Goal: Transaction & Acquisition: Purchase product/service

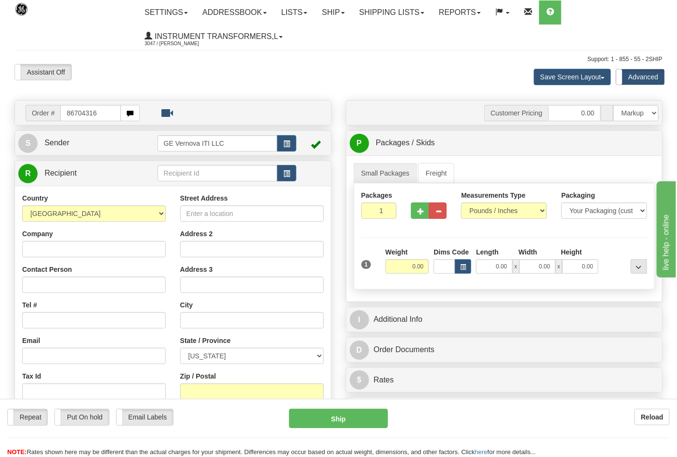
type input "86704316"
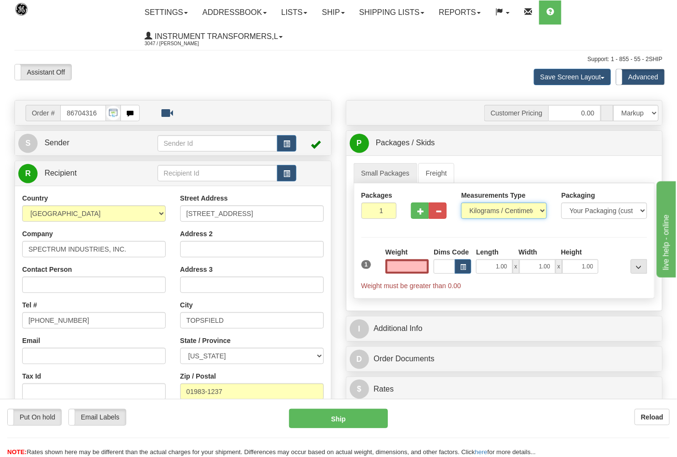
type input "0.00"
click at [489, 212] on select "Pounds / Inches Kilograms / Centimeters" at bounding box center [504, 211] width 86 height 16
select select "0"
click at [461, 203] on select "Pounds / Inches Kilograms / Centimeters" at bounding box center [504, 211] width 86 height 16
click at [409, 261] on input "0.00" at bounding box center [407, 267] width 44 height 14
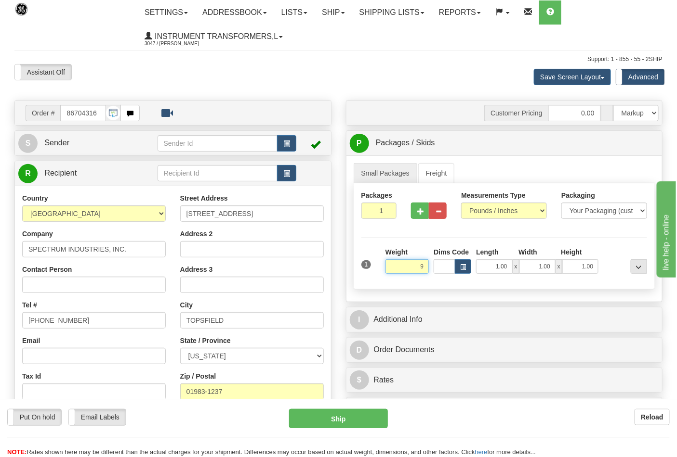
click button "Delete" at bounding box center [0, 0] width 0 height 0
type input "9.00"
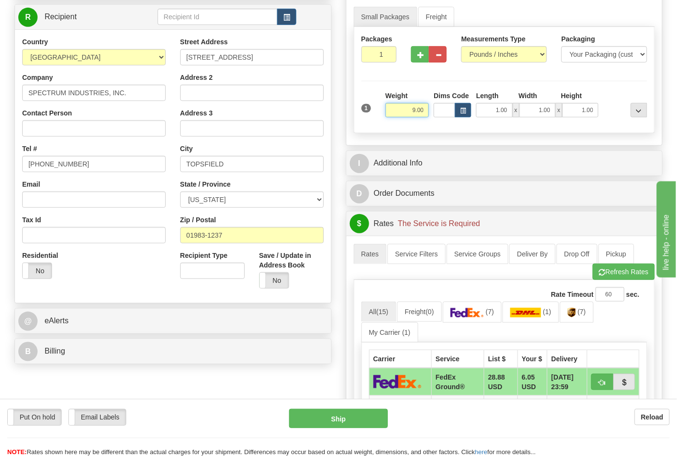
scroll to position [160, 0]
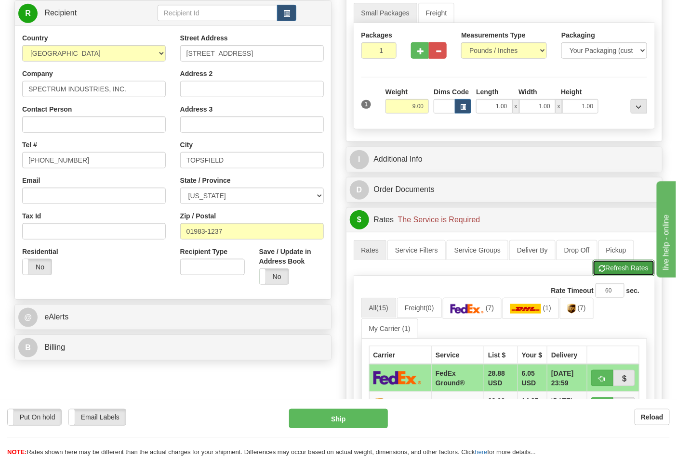
click at [623, 272] on button "Refresh Rates" at bounding box center [623, 268] width 62 height 16
click at [482, 314] on img at bounding box center [467, 309] width 34 height 10
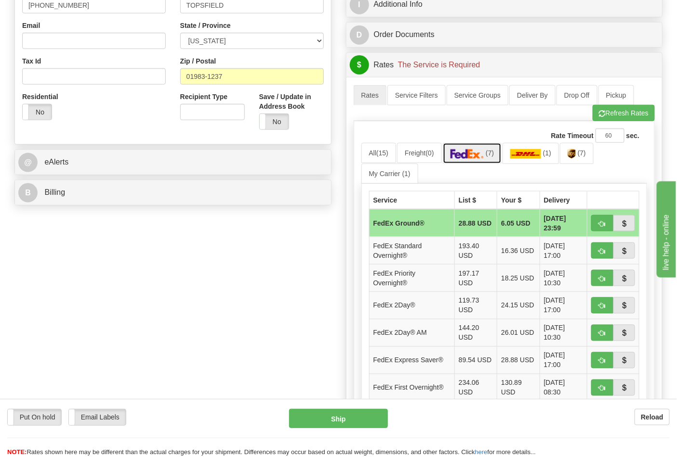
scroll to position [321, 0]
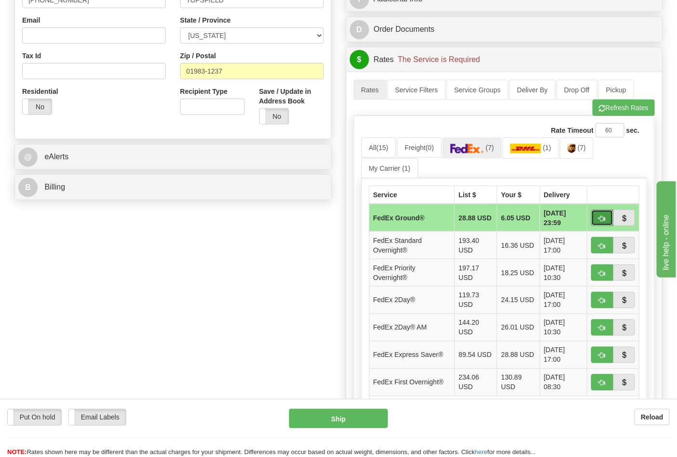
click at [596, 219] on button "button" at bounding box center [602, 218] width 22 height 16
type input "92"
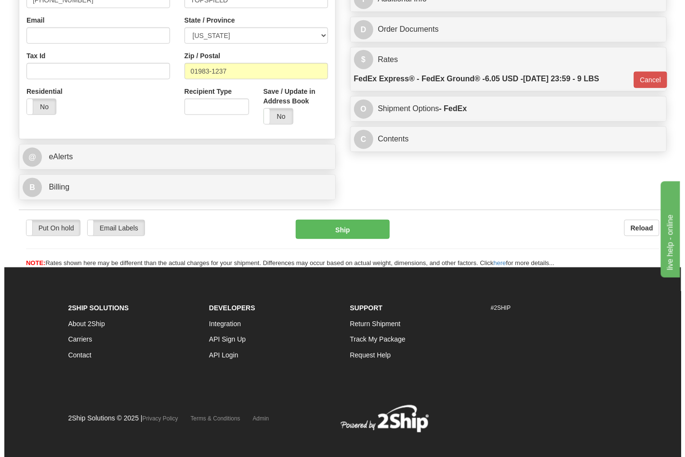
scroll to position [318, 0]
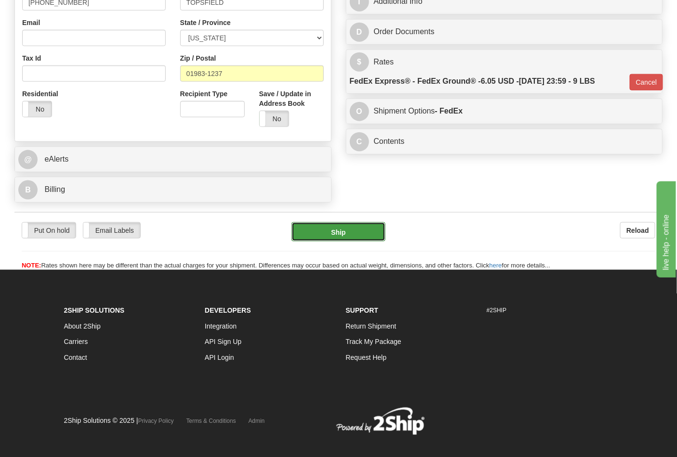
click at [335, 230] on button "Ship" at bounding box center [337, 231] width 93 height 19
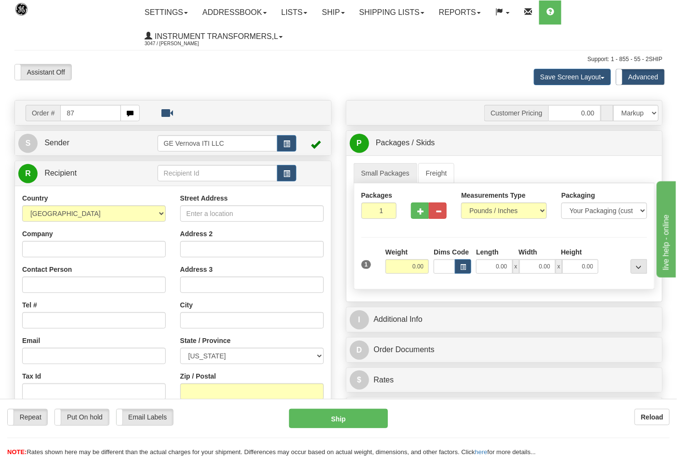
type input "8"
type input "86704305"
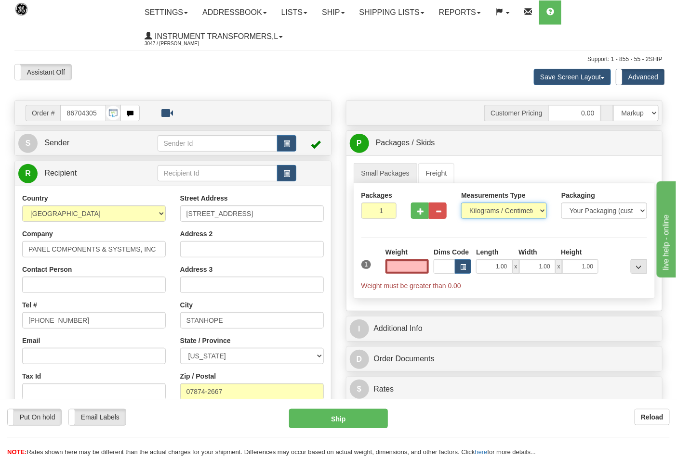
type input "0.00"
click at [475, 206] on select "Pounds / Inches Kilograms / Centimeters" at bounding box center [504, 211] width 86 height 16
select select "0"
click at [461, 203] on select "Pounds / Inches Kilograms / Centimeters" at bounding box center [504, 211] width 86 height 16
drag, startPoint x: 426, startPoint y: 261, endPoint x: 420, endPoint y: 270, distance: 11.2
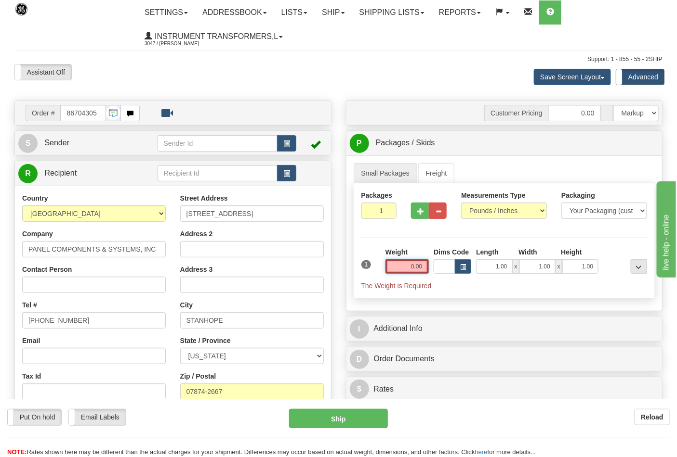
click at [420, 270] on input "0.00" at bounding box center [407, 267] width 44 height 14
click at [420, 270] on input "text" at bounding box center [407, 267] width 44 height 14
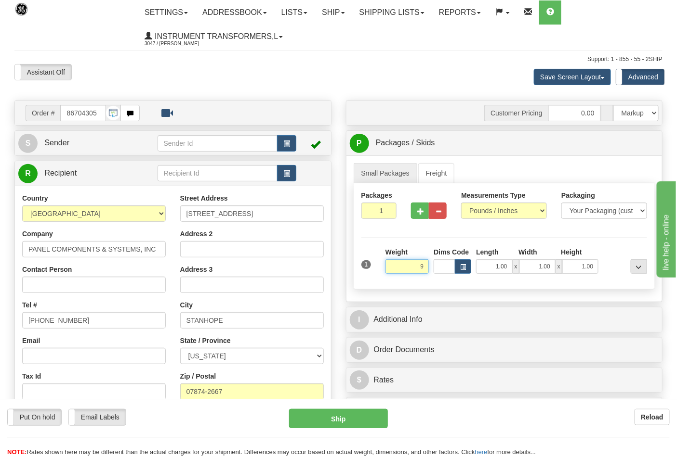
click button "Delete" at bounding box center [0, 0] width 0 height 0
type input "9.00"
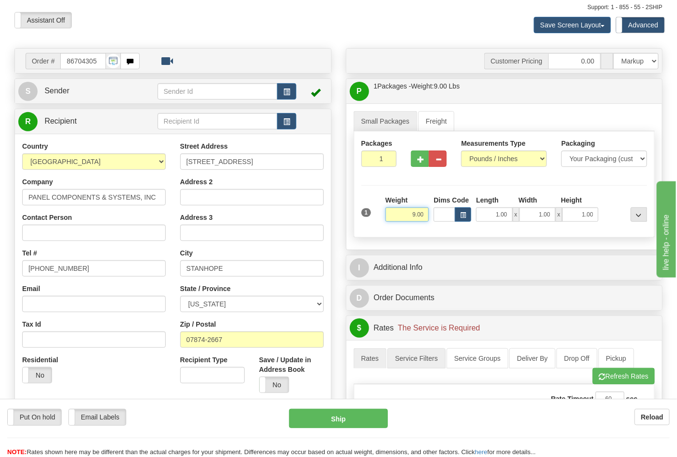
scroll to position [214, 0]
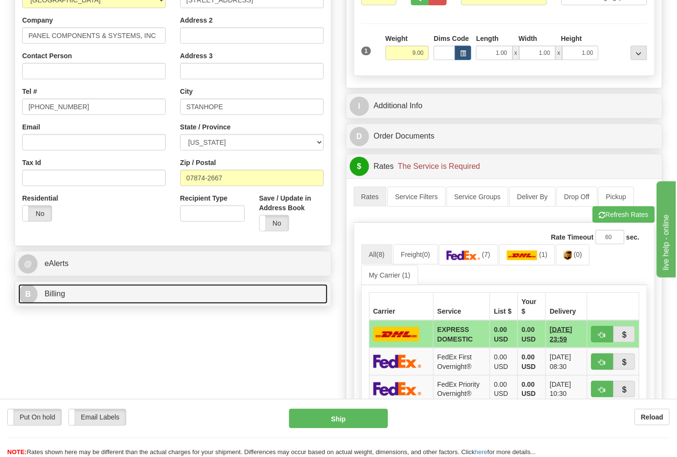
click at [64, 288] on link "B Billing" at bounding box center [172, 295] width 309 height 20
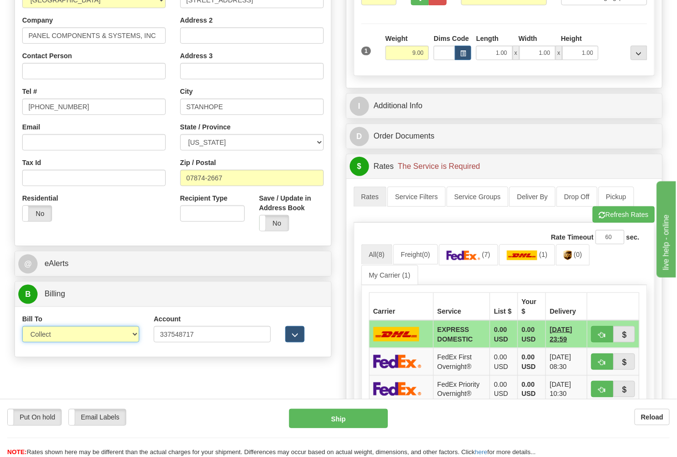
click at [133, 334] on select "Sender Recipient Third Party Collect" at bounding box center [80, 334] width 117 height 16
select select "2"
click at [22, 327] on select "Sender Recipient Third Party Collect" at bounding box center [80, 334] width 117 height 16
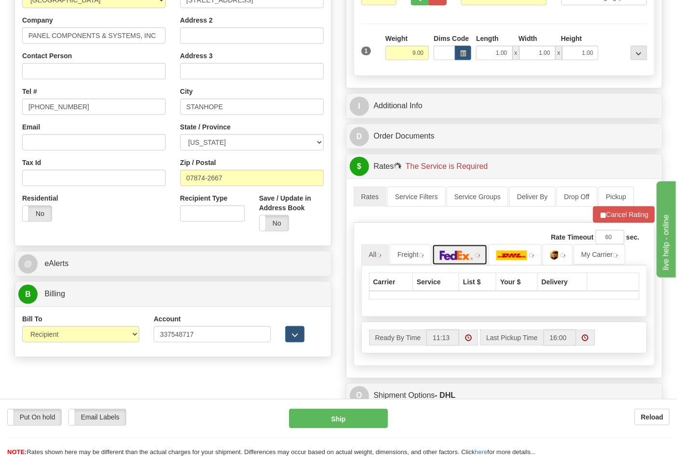
click at [462, 257] on img at bounding box center [457, 256] width 34 height 10
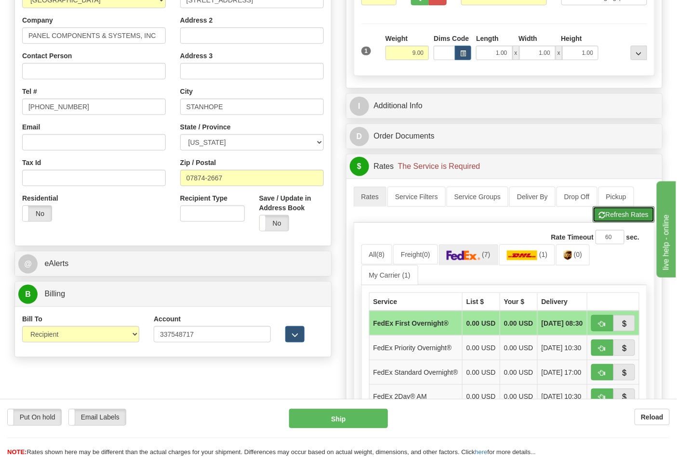
click at [620, 220] on button "Refresh Rates" at bounding box center [623, 215] width 62 height 16
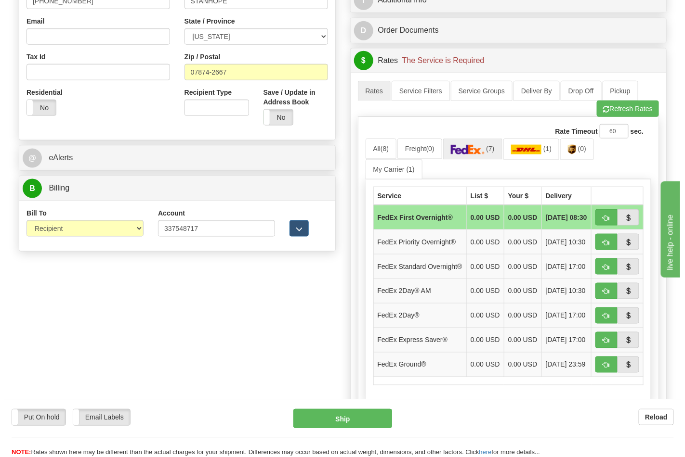
scroll to position [321, 0]
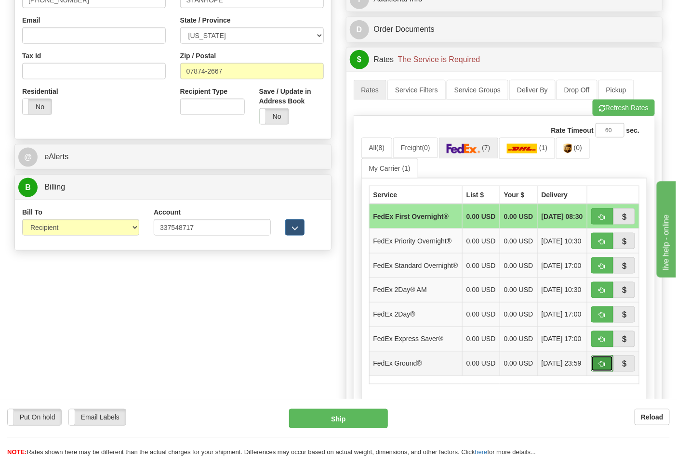
click at [596, 372] on button "button" at bounding box center [602, 364] width 22 height 16
type input "92"
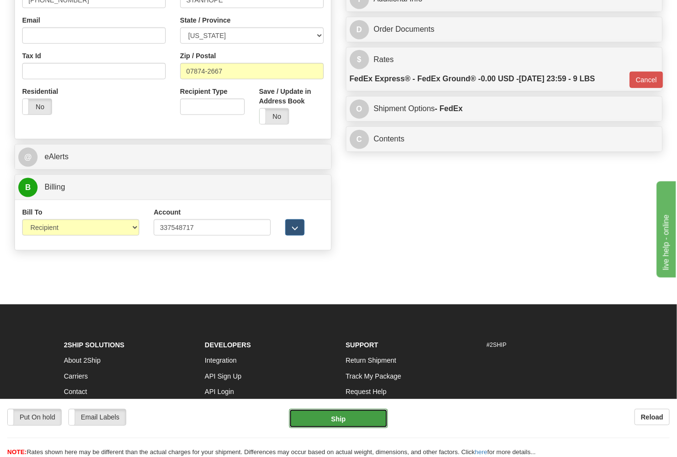
click at [357, 416] on button "Ship" at bounding box center [338, 418] width 98 height 19
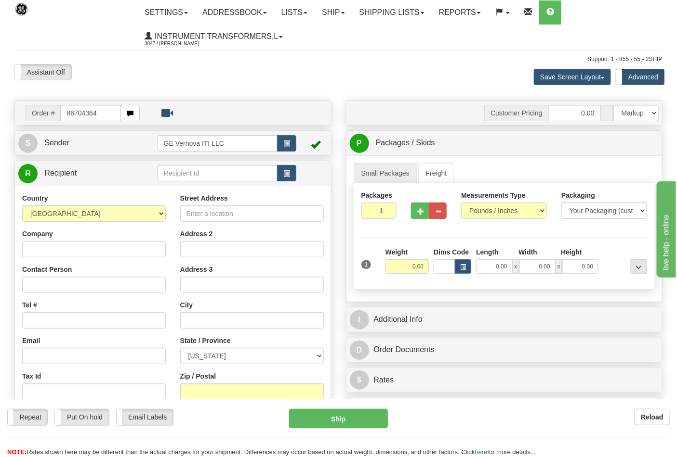
type input "86704364"
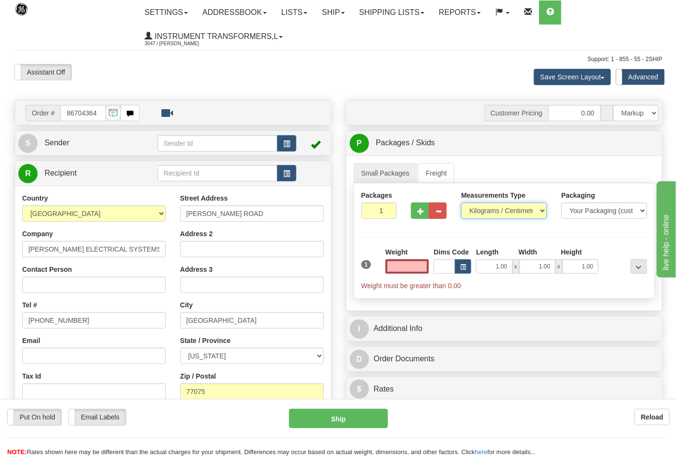
type input "0.00"
click at [507, 217] on select "Pounds / Inches Kilograms / Centimeters" at bounding box center [504, 211] width 86 height 16
select select "0"
click at [461, 203] on select "Pounds / Inches Kilograms / Centimeters" at bounding box center [504, 211] width 86 height 16
click at [389, 211] on input "2" at bounding box center [379, 211] width 36 height 16
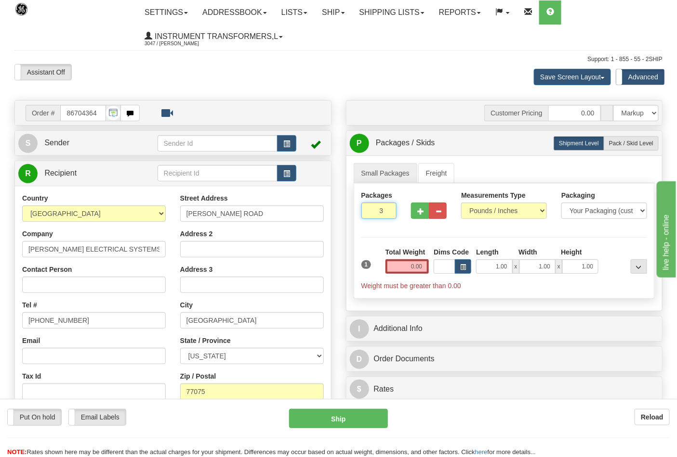
click at [389, 211] on input "3" at bounding box center [379, 211] width 36 height 16
type input "4"
click at [389, 211] on input "4" at bounding box center [379, 211] width 36 height 16
click at [407, 267] on input "0.00" at bounding box center [407, 267] width 44 height 14
type input "0.00"
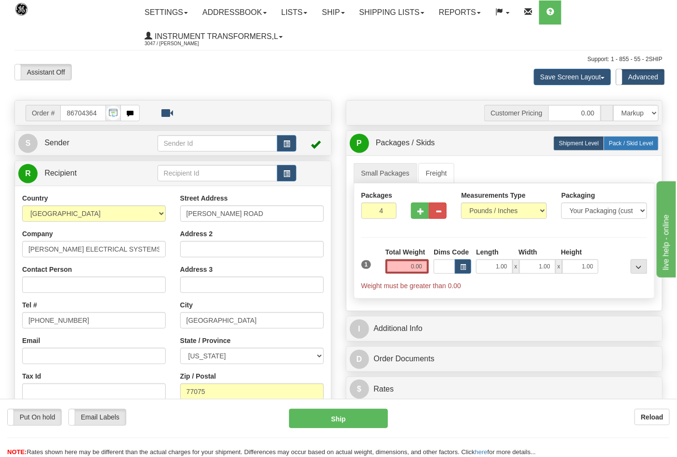
click at [639, 140] on label "Pack / Skid Level Pack.." at bounding box center [630, 143] width 55 height 14
radio input "true"
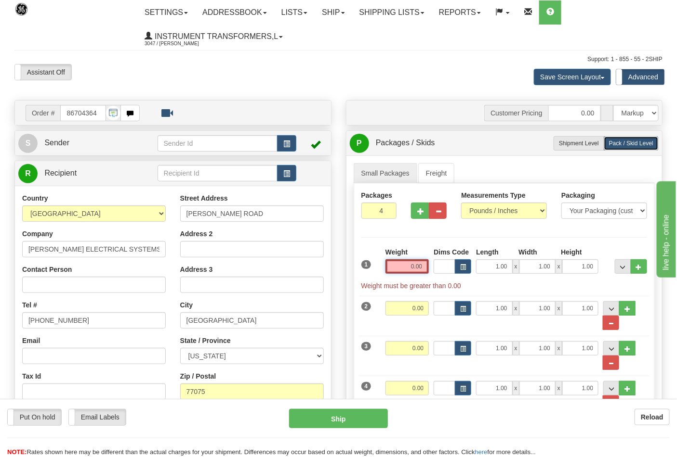
click at [412, 268] on input "0.00" at bounding box center [407, 267] width 44 height 14
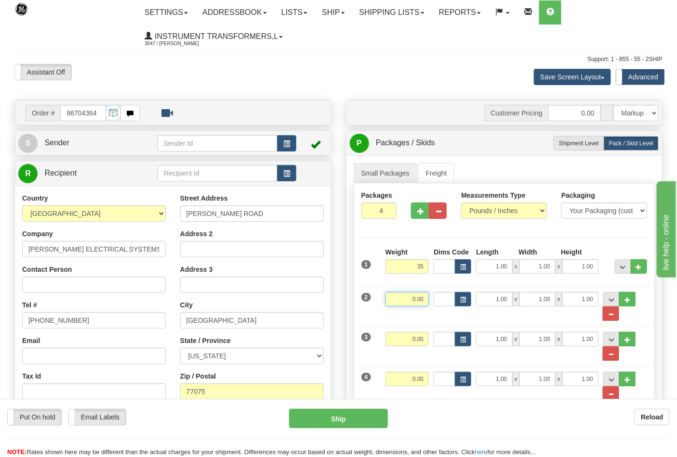
type input "35.00"
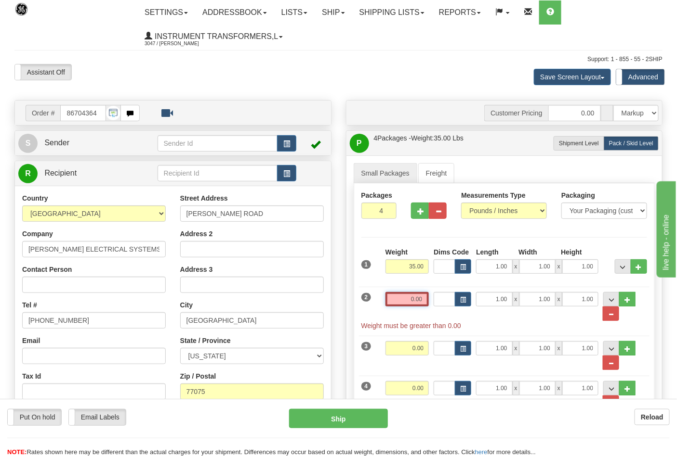
click at [421, 297] on input "0.00" at bounding box center [407, 299] width 44 height 14
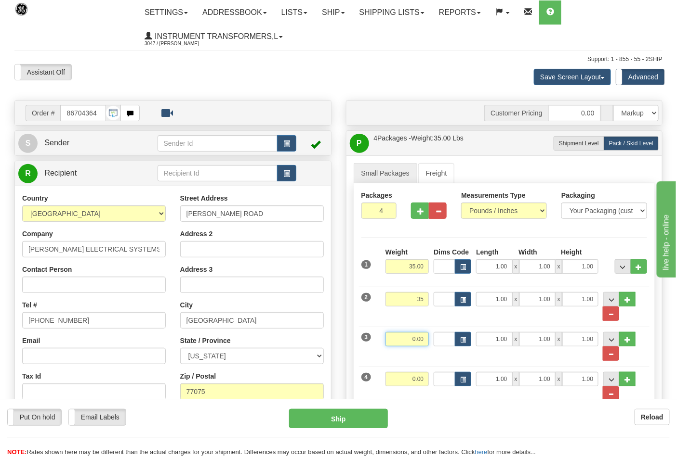
type input "35.00"
click at [424, 338] on input "0.00" at bounding box center [407, 339] width 44 height 14
type input "35.00"
click at [423, 378] on input "0.00" at bounding box center [407, 379] width 44 height 14
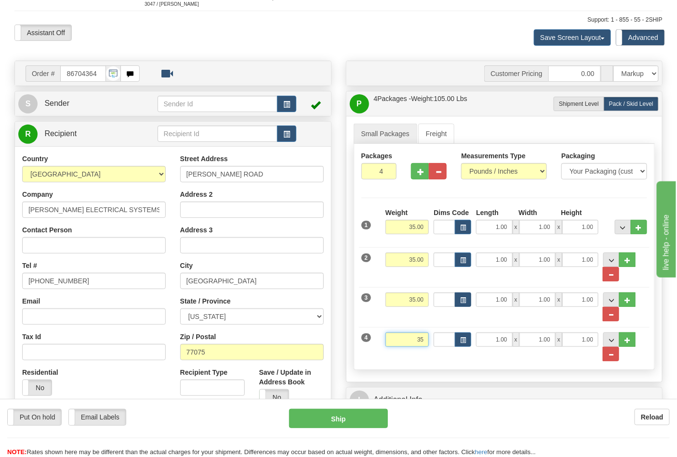
scroll to position [267, 0]
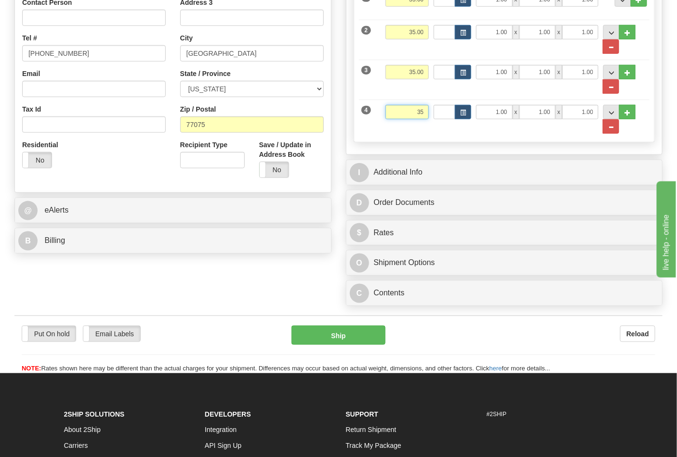
click button "Delete" at bounding box center [0, 0] width 0 height 0
type input "35.00"
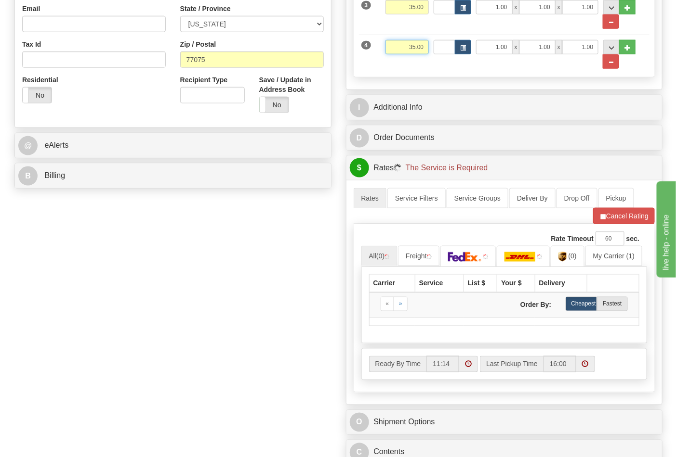
scroll to position [428, 0]
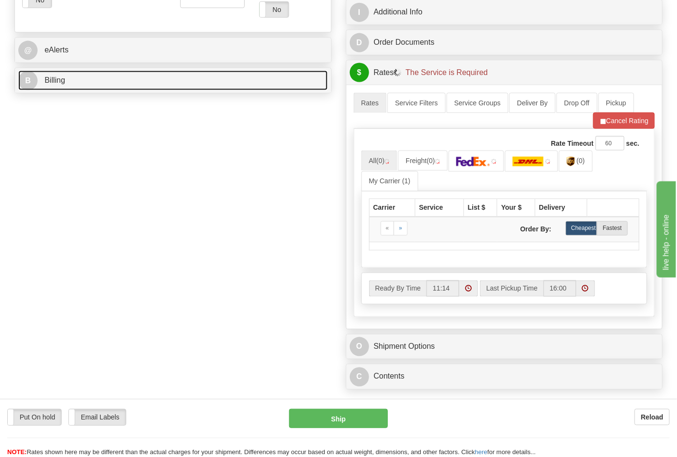
click at [118, 79] on link "B Billing" at bounding box center [172, 81] width 309 height 20
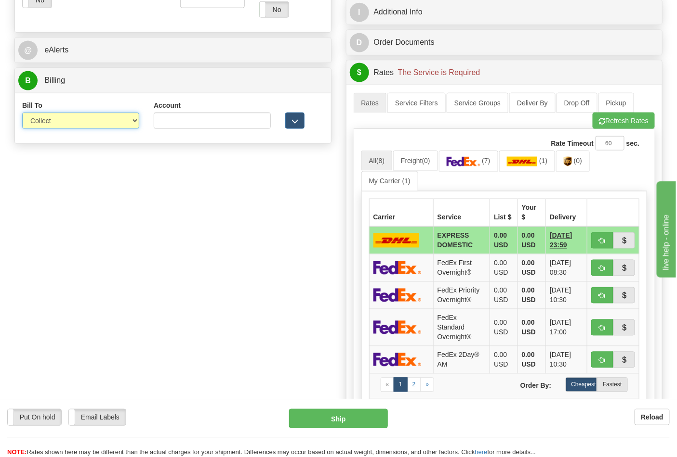
click at [94, 124] on select "Sender Recipient Third Party Collect" at bounding box center [80, 121] width 117 height 16
select select "2"
click at [22, 114] on select "Sender Recipient Third Party Collect" at bounding box center [80, 121] width 117 height 16
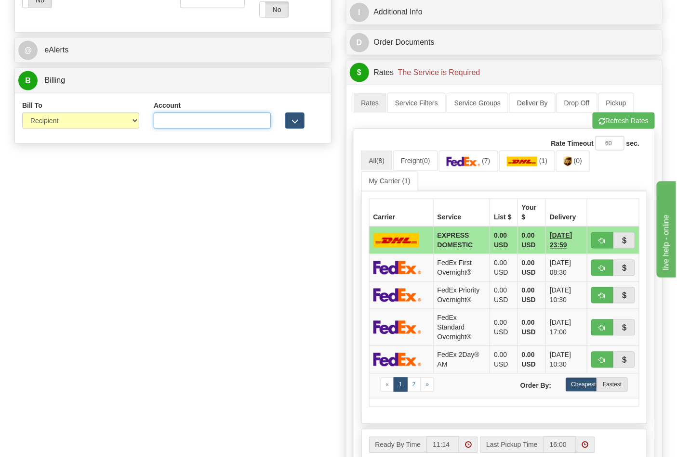
click at [211, 119] on input "Account" at bounding box center [212, 121] width 117 height 16
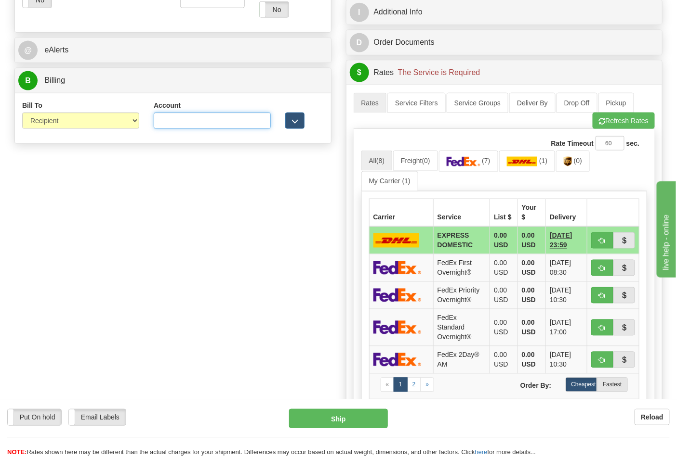
paste input "2292we"
click at [569, 157] on link "(0)" at bounding box center [573, 161] width 34 height 21
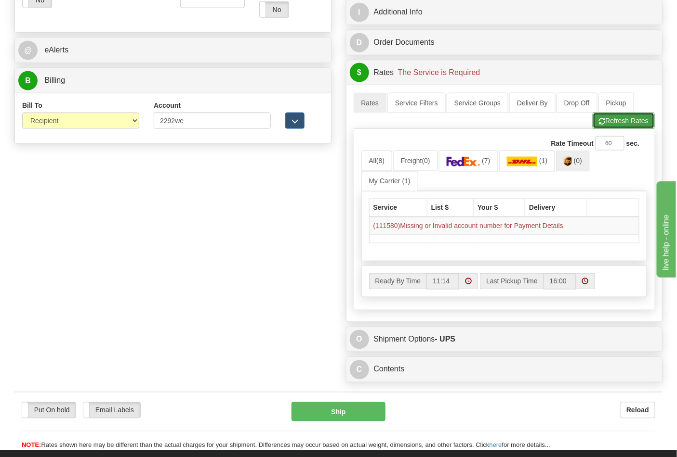
click at [613, 121] on button "Refresh Rates" at bounding box center [623, 121] width 62 height 16
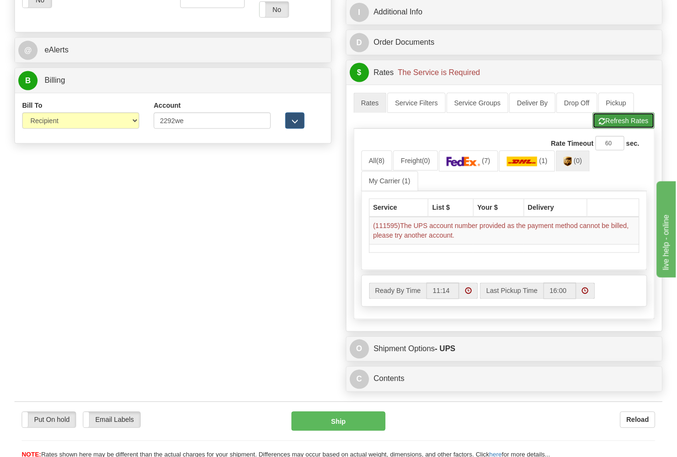
click at [613, 121] on button "Refresh Rates" at bounding box center [623, 121] width 62 height 16
click at [236, 136] on div "Account 2292we 3rd Party Account List Please select" at bounding box center [211, 119] width 131 height 36
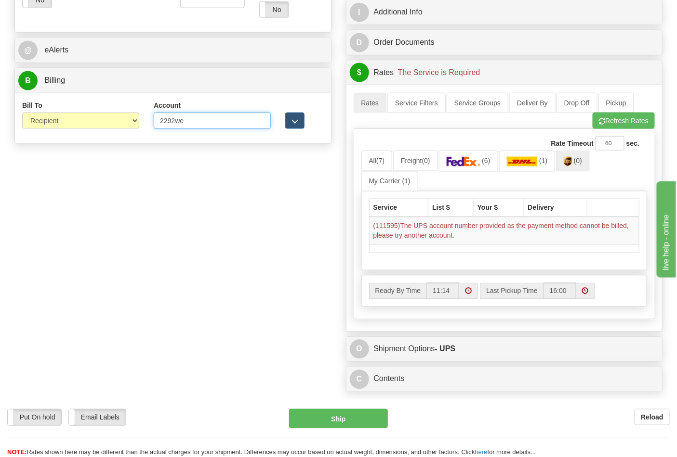
drag, startPoint x: 215, startPoint y: 126, endPoint x: 146, endPoint y: 135, distance: 69.5
click at [146, 135] on div "Account 2292we 3rd Party Account List Please select" at bounding box center [211, 119] width 131 height 36
paste input "661159723"
type input "661159723"
click at [456, 167] on img at bounding box center [463, 162] width 34 height 10
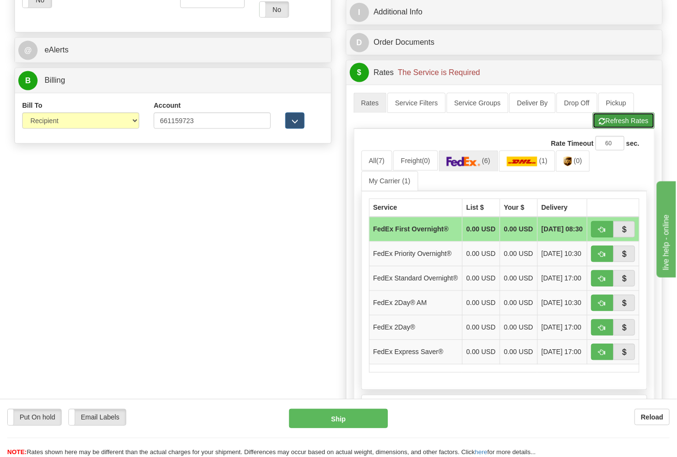
click at [627, 118] on button "Refresh Rates" at bounding box center [623, 121] width 62 height 16
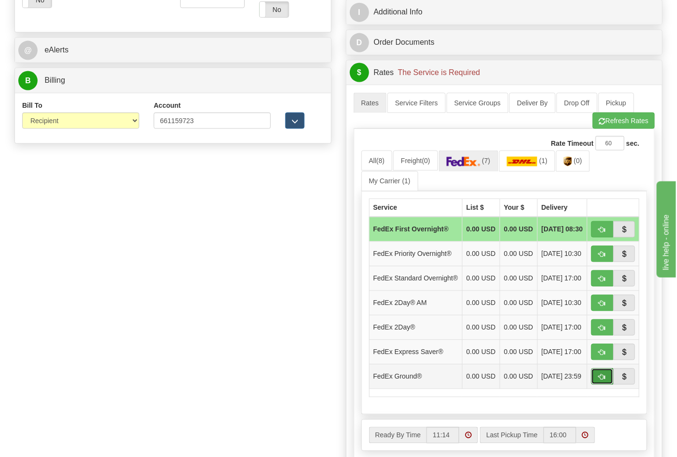
click at [605, 385] on button "button" at bounding box center [602, 377] width 22 height 16
type input "92"
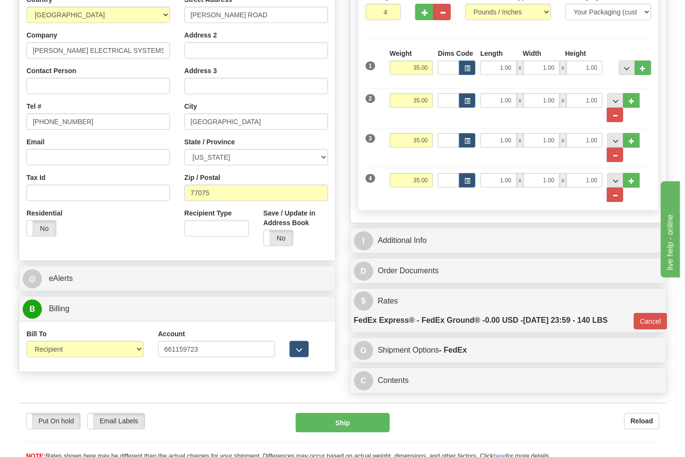
scroll to position [192, 0]
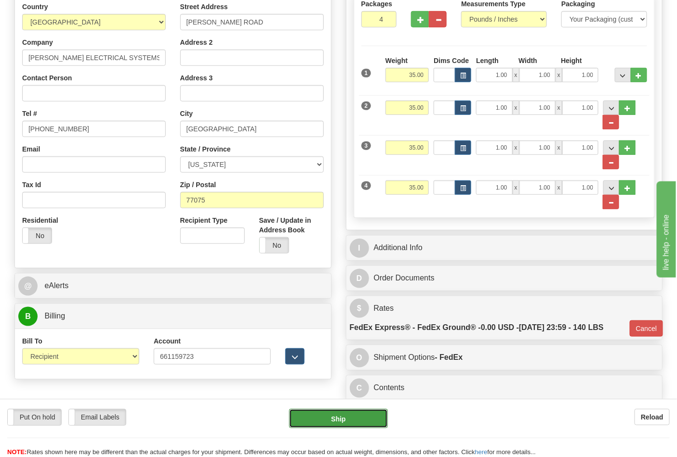
click at [350, 417] on button "Ship" at bounding box center [338, 418] width 98 height 19
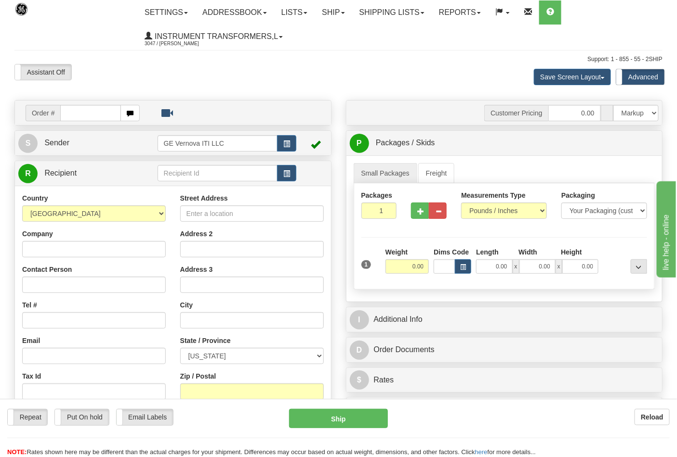
click at [89, 115] on div "Toggle navigation Settings Shipping Preferences Fields Preferences New" at bounding box center [338, 287] width 677 height 575
click at [395, 19] on link "Shipping lists" at bounding box center [391, 12] width 79 height 24
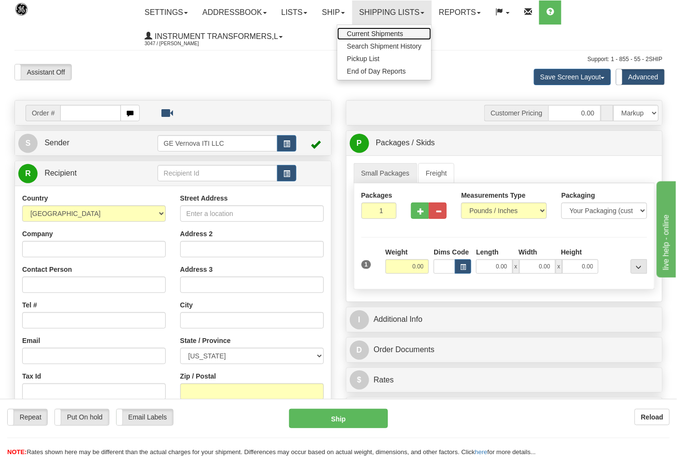
click at [384, 32] on span "Current Shipments" at bounding box center [375, 34] width 56 height 8
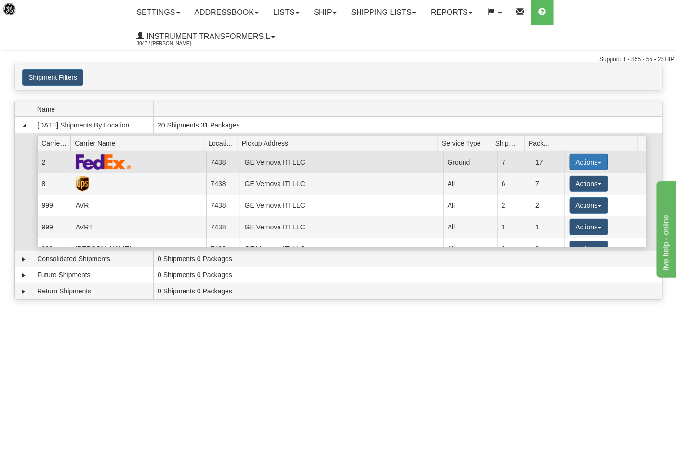
click at [594, 157] on button "Actions" at bounding box center [588, 162] width 39 height 16
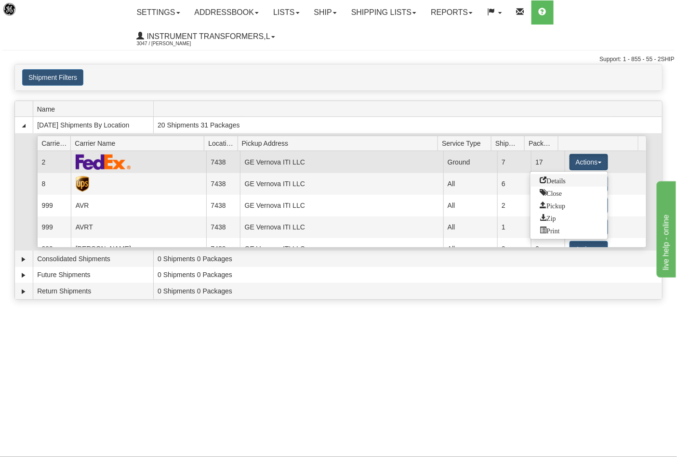
click at [560, 180] on span "Details" at bounding box center [553, 180] width 26 height 7
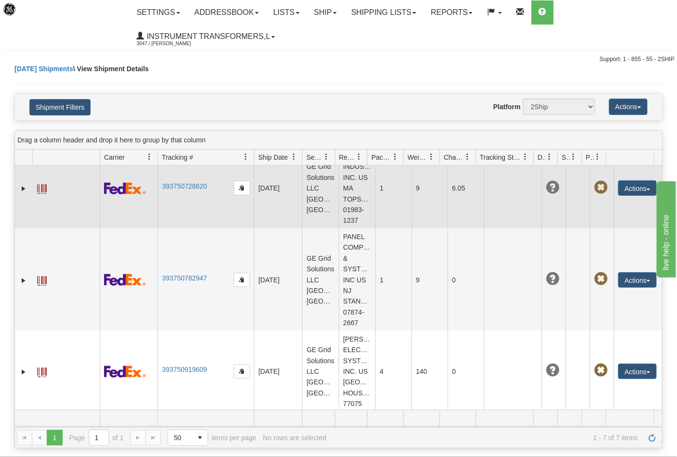
scroll to position [440, 0]
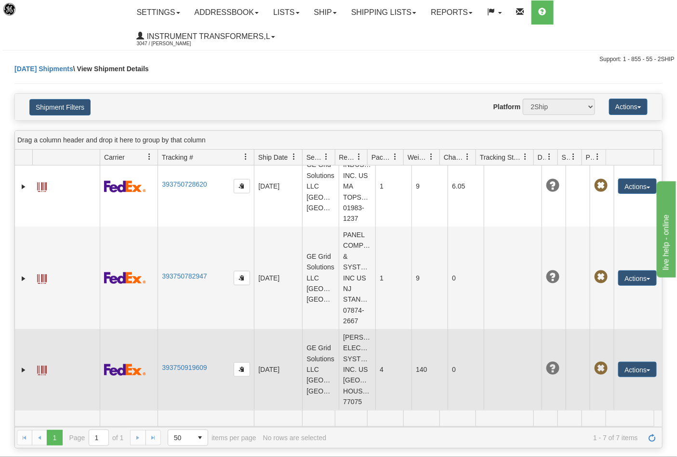
click at [44, 375] on span at bounding box center [42, 371] width 10 height 10
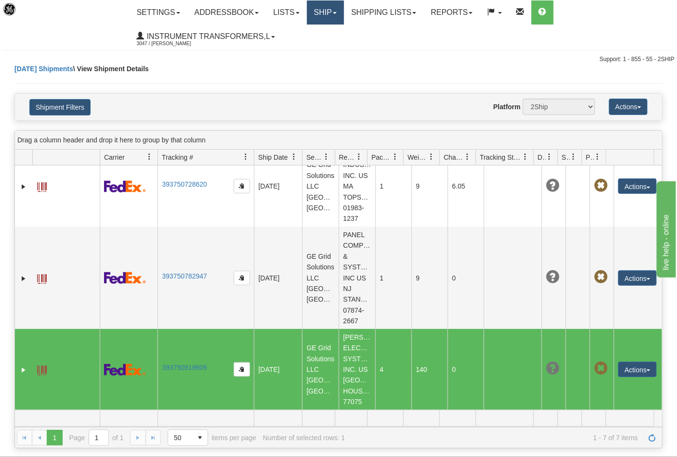
click at [330, 8] on link "Ship" at bounding box center [325, 12] width 37 height 24
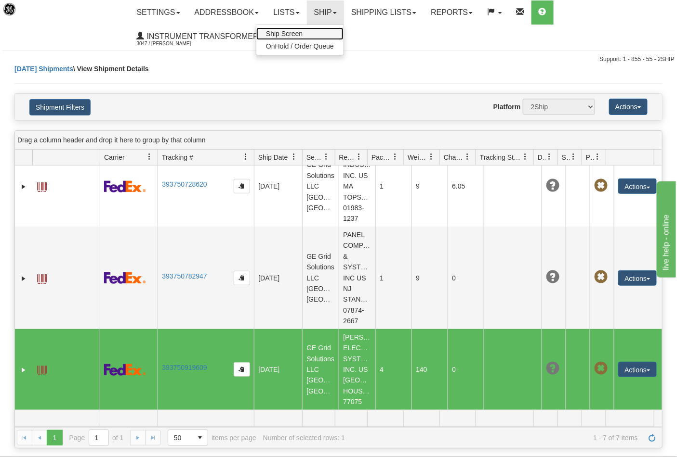
click at [330, 35] on link "Ship Screen" at bounding box center [299, 33] width 87 height 13
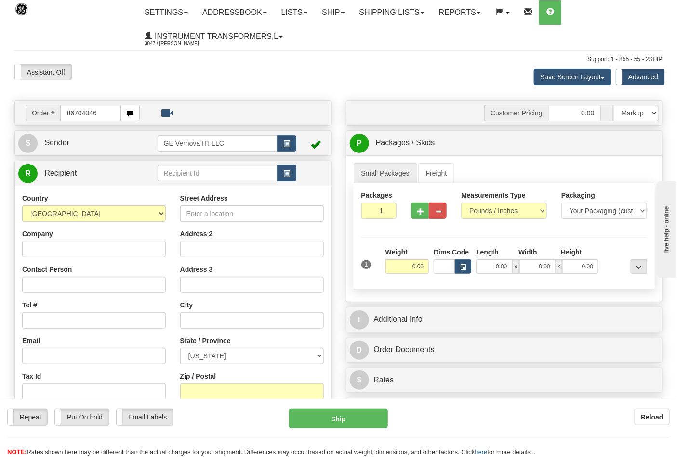
type input "86704346"
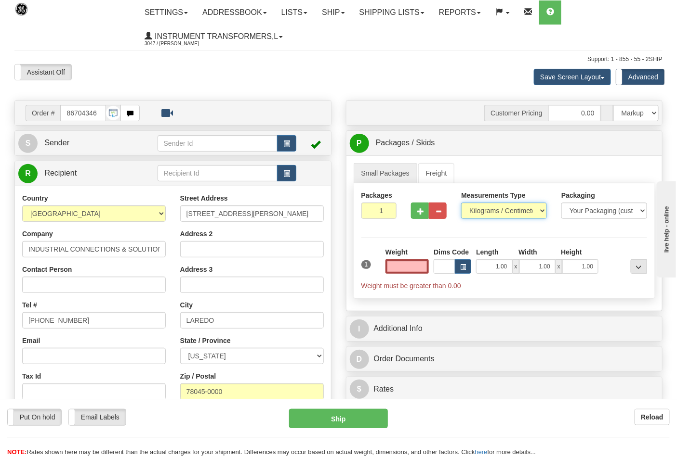
type input "0.00"
click at [483, 216] on select "Pounds / Inches Kilograms / Centimeters" at bounding box center [504, 211] width 86 height 16
select select "0"
click at [461, 203] on select "Pounds / Inches Kilograms / Centimeters" at bounding box center [504, 211] width 86 height 16
click at [390, 267] on input "0.00" at bounding box center [407, 267] width 44 height 14
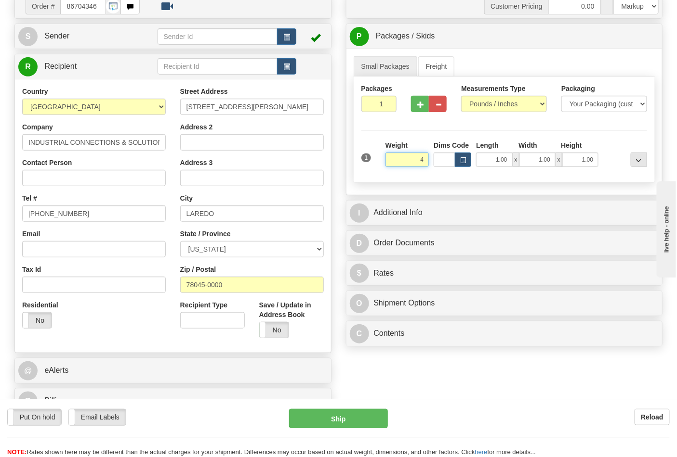
scroll to position [160, 0]
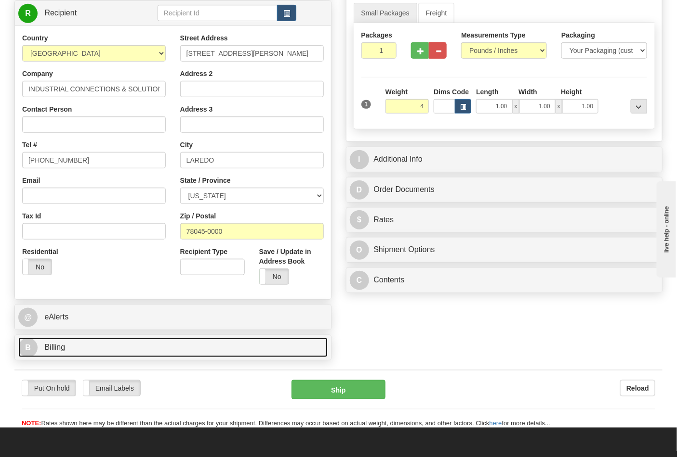
type input "4.00"
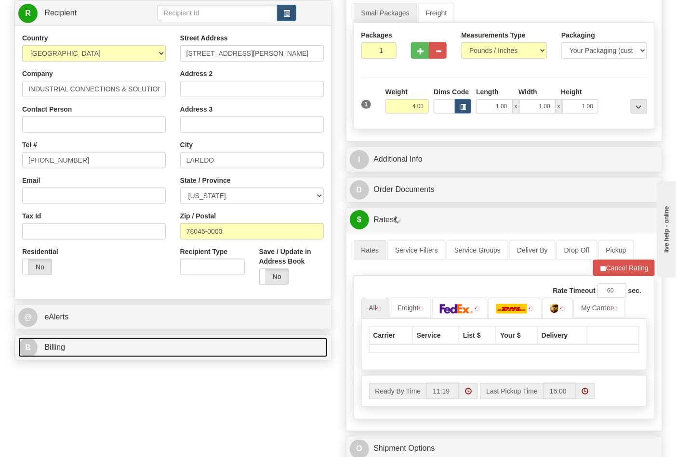
click at [222, 347] on link "B Billing" at bounding box center [172, 348] width 309 height 20
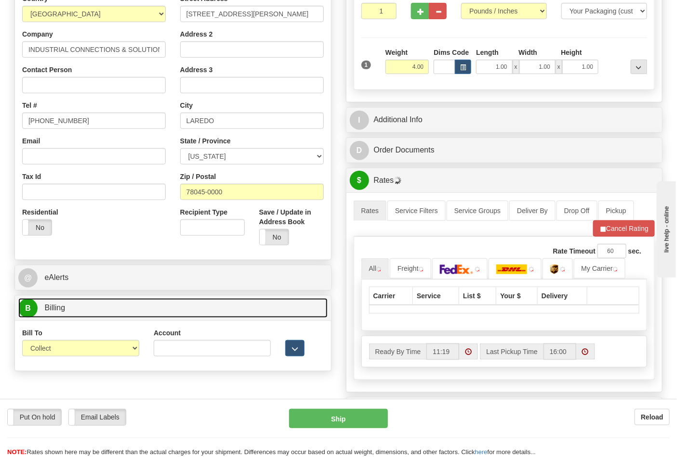
scroll to position [267, 0]
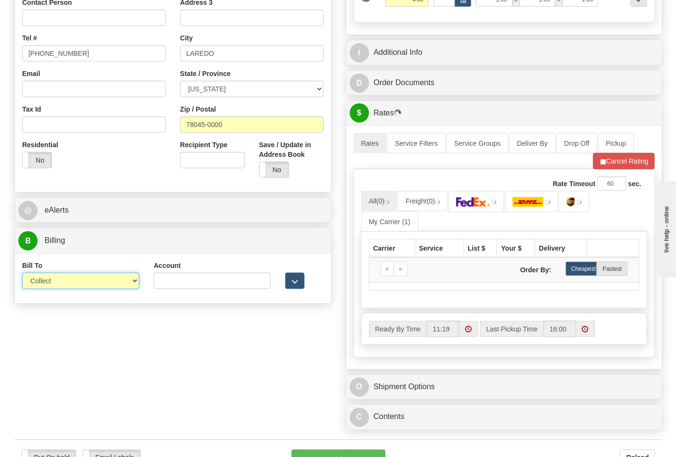
drag, startPoint x: 132, startPoint y: 286, endPoint x: 127, endPoint y: 290, distance: 6.9
click at [132, 286] on select "Sender Recipient Third Party Collect" at bounding box center [80, 281] width 117 height 16
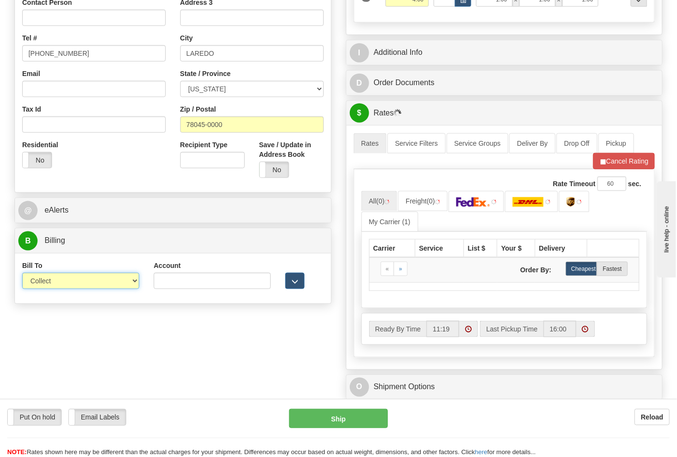
select select "2"
click at [22, 274] on select "Sender Recipient Third Party Collect" at bounding box center [80, 281] width 117 height 16
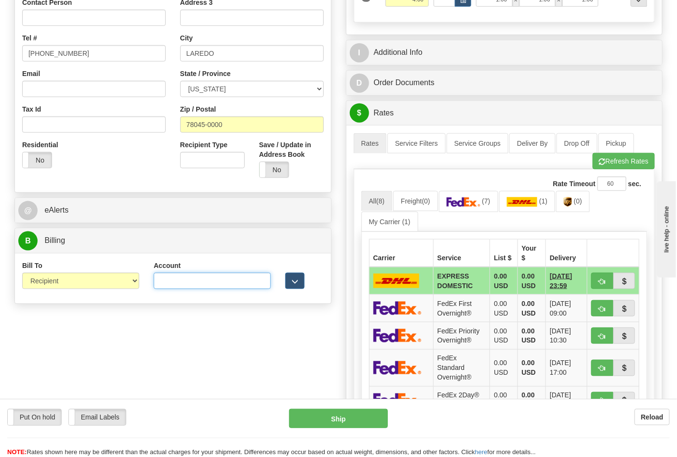
click at [208, 274] on input "Account" at bounding box center [212, 281] width 117 height 16
paste input "844904193"
type input "844904193"
click at [473, 209] on link "(7)" at bounding box center [468, 201] width 59 height 21
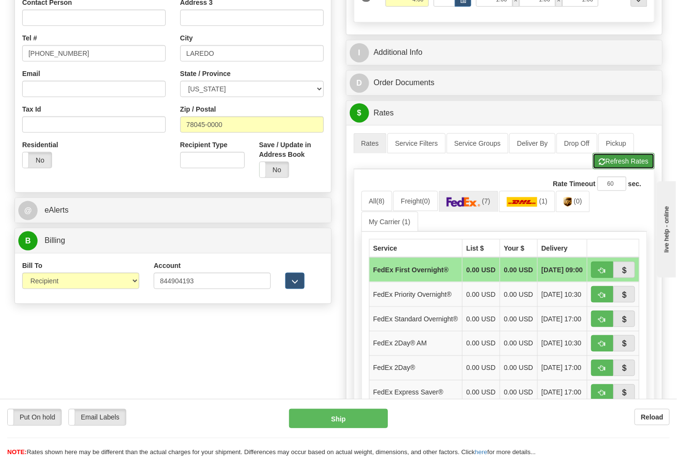
click at [626, 163] on button "Refresh Rates" at bounding box center [623, 161] width 62 height 16
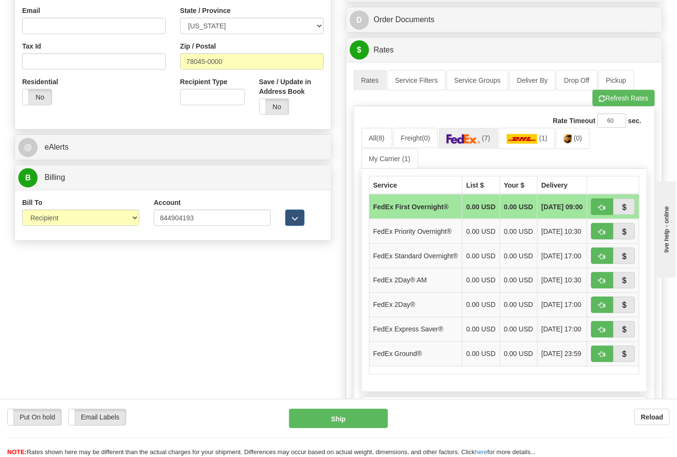
scroll to position [374, 0]
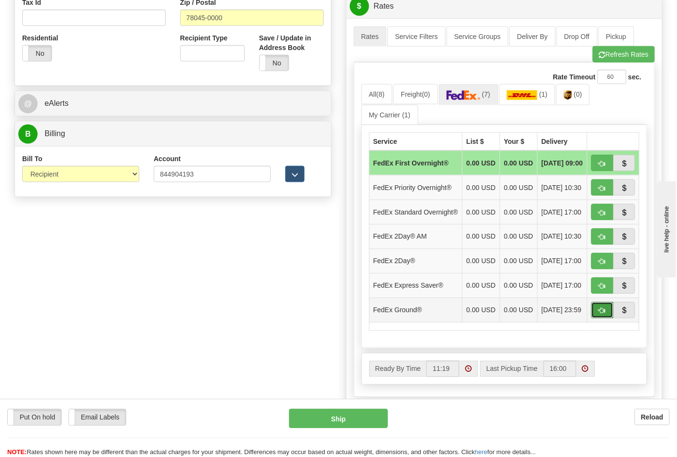
click at [605, 319] on button "button" at bounding box center [602, 310] width 22 height 16
type input "92"
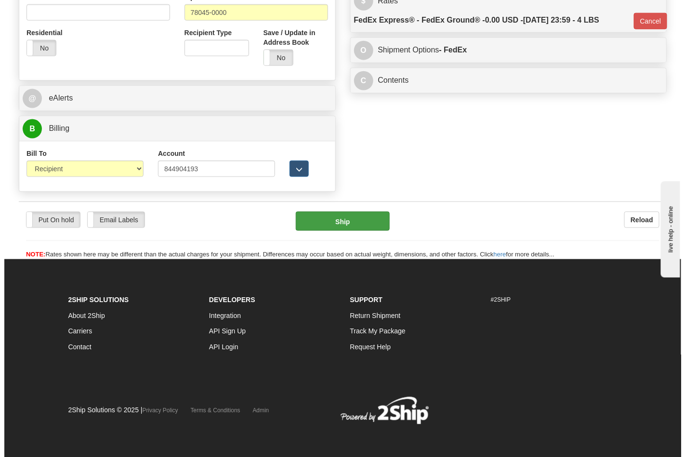
scroll to position [383, 0]
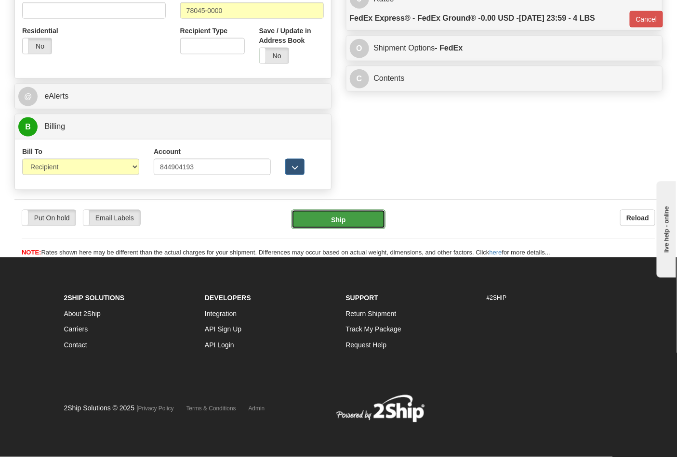
click at [354, 220] on button "Ship" at bounding box center [337, 219] width 93 height 19
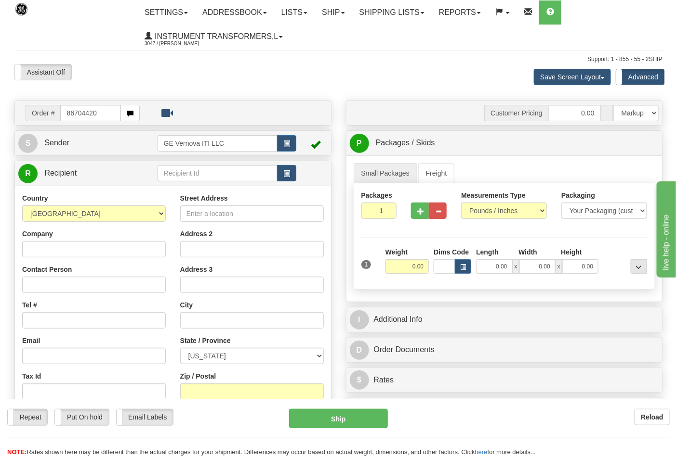
type input "86704420"
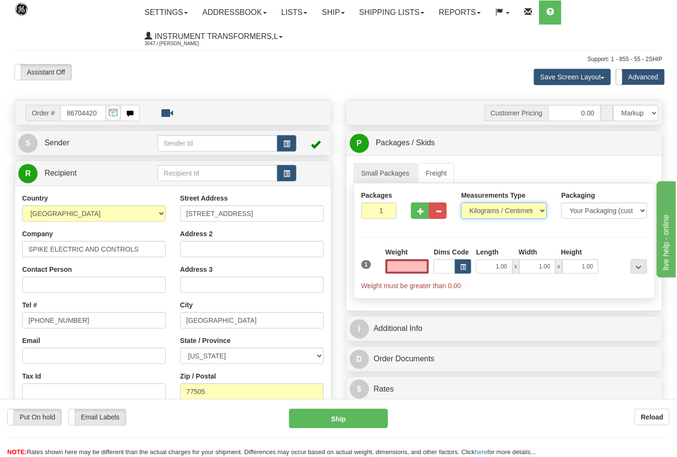
type input "0.00"
click at [511, 209] on select "Pounds / Inches Kilograms / Centimeters" at bounding box center [504, 211] width 86 height 16
select select "0"
click at [461, 203] on select "Pounds / Inches Kilograms / Centimeters" at bounding box center [504, 211] width 86 height 16
click at [408, 268] on input "0.00" at bounding box center [407, 267] width 44 height 14
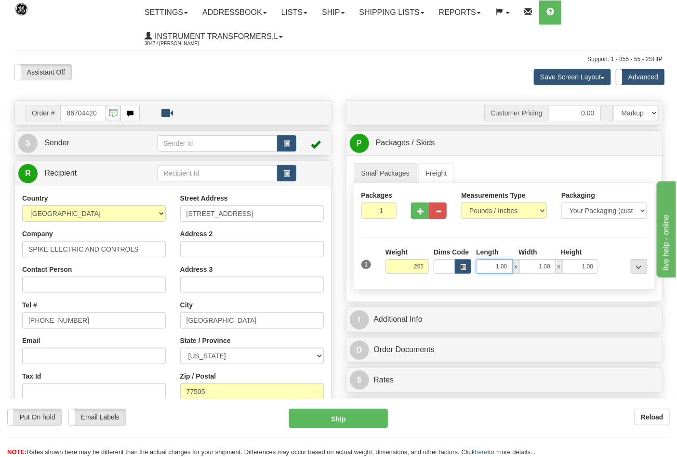
type input "265.00"
click at [489, 268] on input "1.00" at bounding box center [494, 267] width 36 height 14
drag, startPoint x: 491, startPoint y: 261, endPoint x: 510, endPoint y: 268, distance: 20.3
click at [510, 268] on input "1.00" at bounding box center [494, 267] width 36 height 14
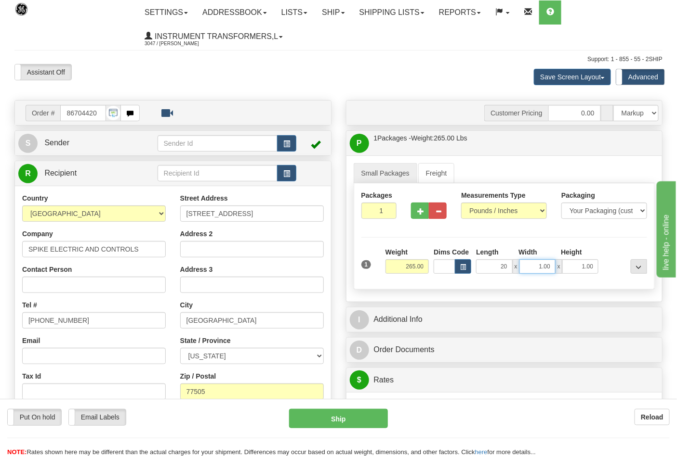
type input "20.00"
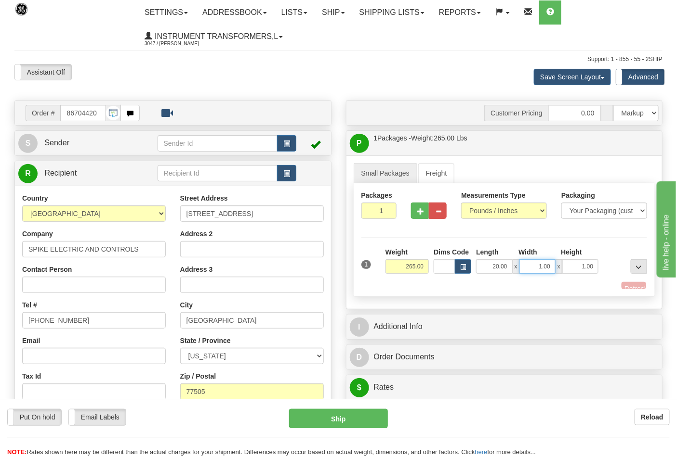
drag, startPoint x: 534, startPoint y: 267, endPoint x: 591, endPoint y: 261, distance: 57.6
click at [591, 261] on div "20.00 x 1.00 x 1.00" at bounding box center [537, 267] width 122 height 14
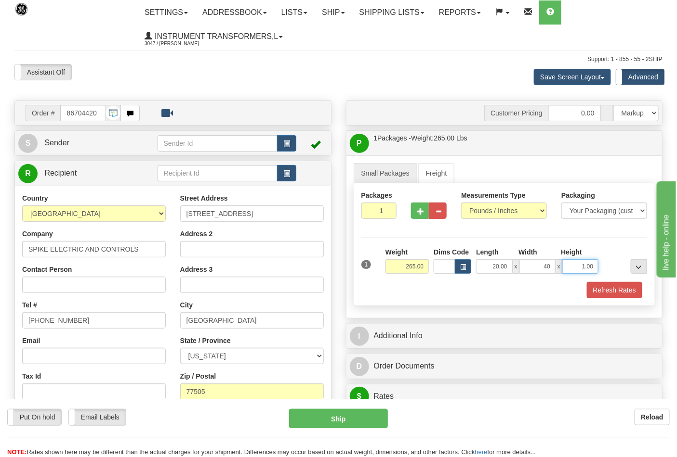
type input "40.00"
drag, startPoint x: 578, startPoint y: 266, endPoint x: 594, endPoint y: 261, distance: 16.1
click at [594, 261] on input "1.00" at bounding box center [580, 267] width 36 height 14
click button "Delete" at bounding box center [0, 0] width 0 height 0
type input "24.00"
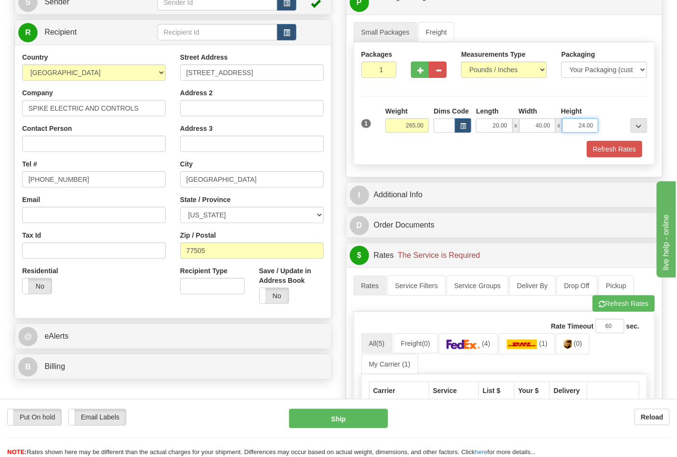
scroll to position [160, 0]
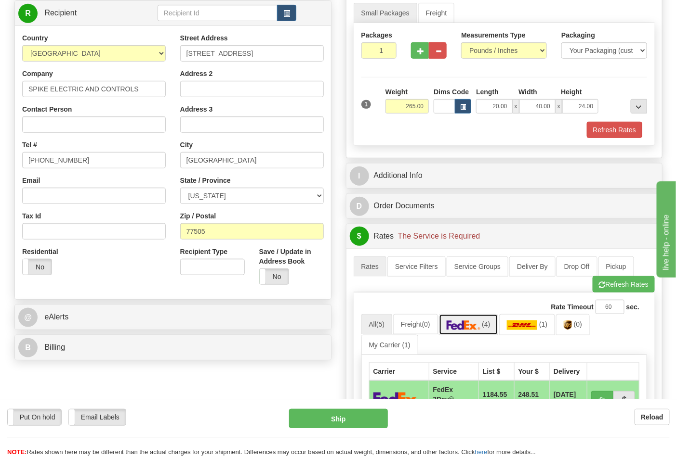
click at [466, 322] on link "(4)" at bounding box center [468, 324] width 59 height 21
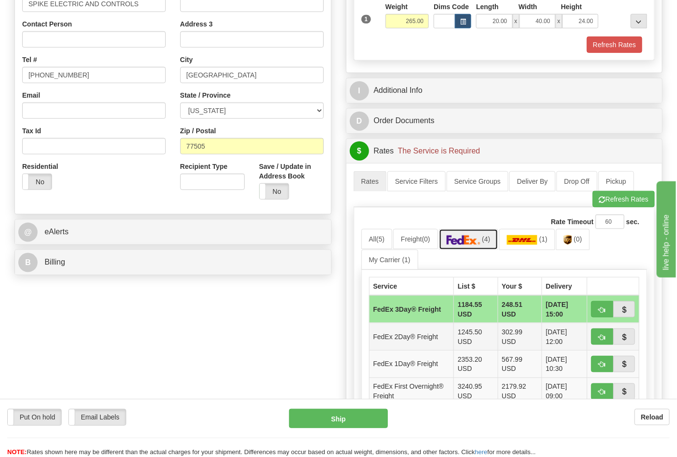
scroll to position [267, 0]
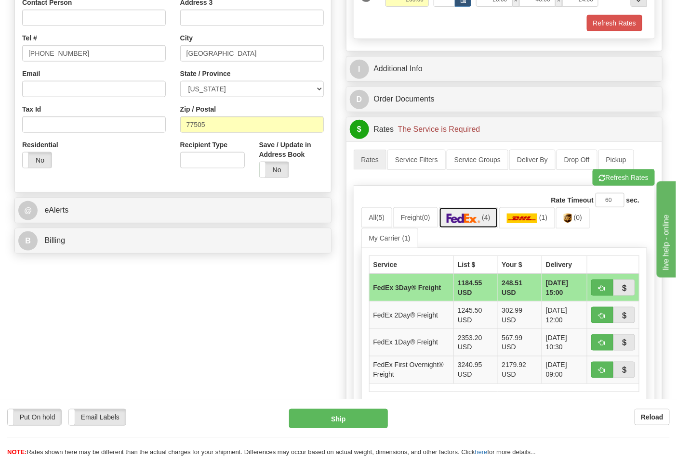
click at [490, 221] on span "(4)" at bounding box center [486, 218] width 8 height 8
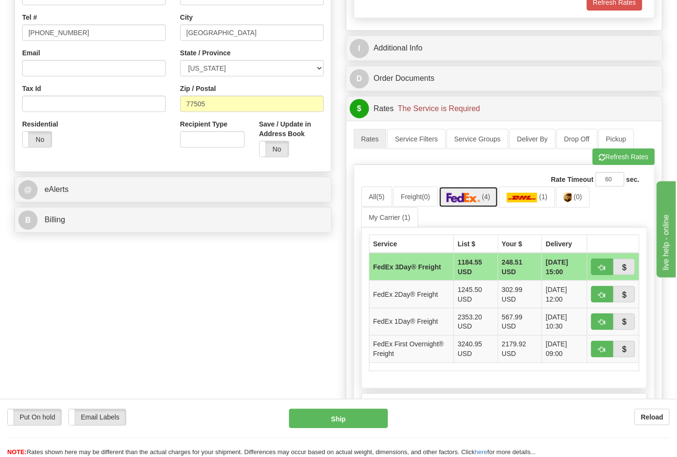
scroll to position [321, 0]
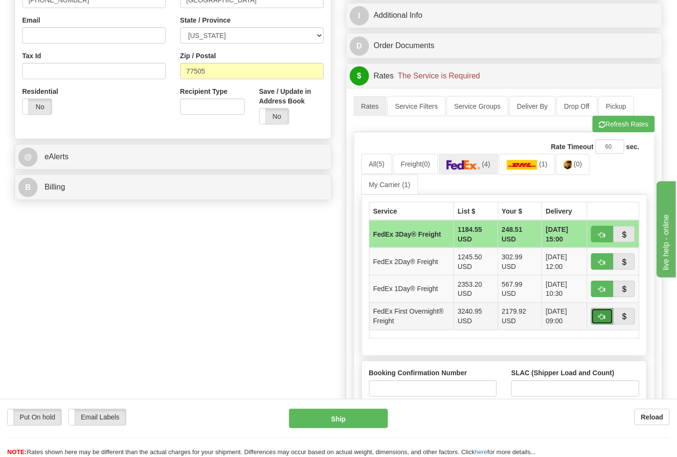
click at [608, 318] on button "button" at bounding box center [602, 317] width 22 height 16
type input "39"
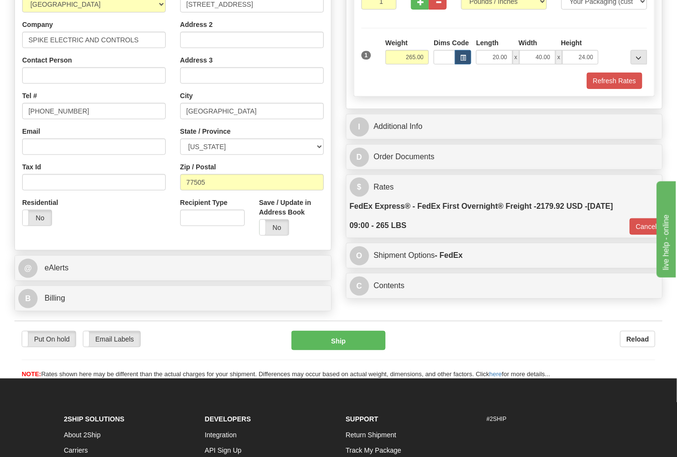
scroll to position [225, 0]
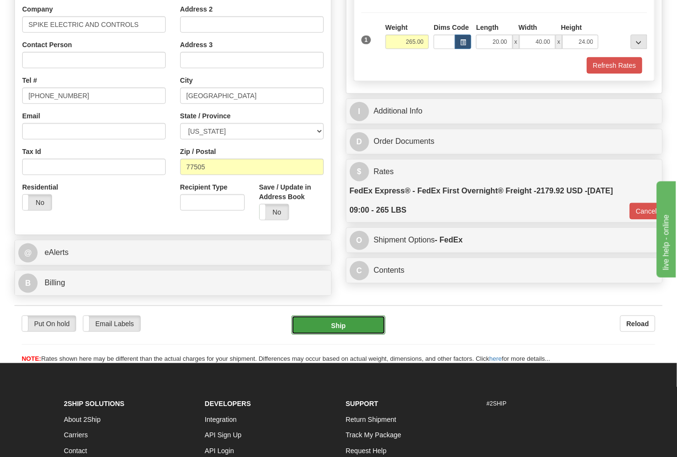
click at [333, 331] on button "Ship" at bounding box center [337, 325] width 93 height 19
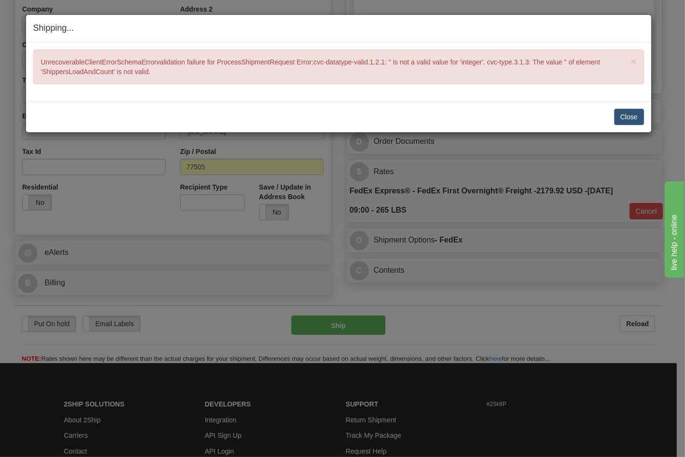
click at [626, 108] on div "Close Cancel Cancel Shipment and Quit Pickup Quit Pickup ONLY" at bounding box center [338, 116] width 625 height 31
click at [630, 119] on button "Close" at bounding box center [629, 117] width 30 height 16
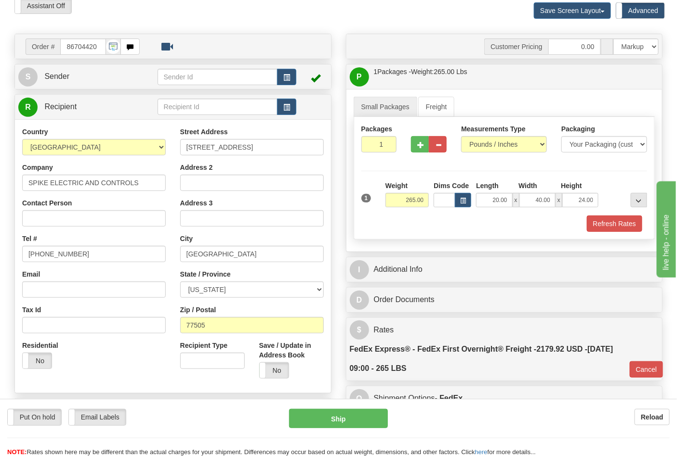
scroll to position [65, 0]
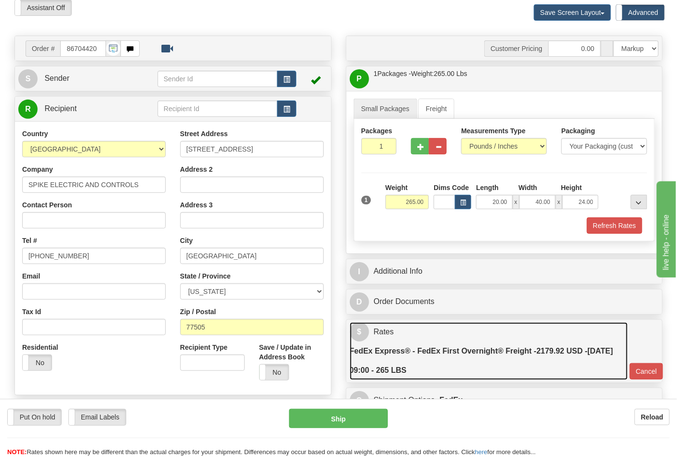
click at [468, 338] on link "$ Rates FedEx Express® - FedEx First Overnight® Freight - 2179.92 USD - 10/01/2…" at bounding box center [489, 352] width 278 height 58
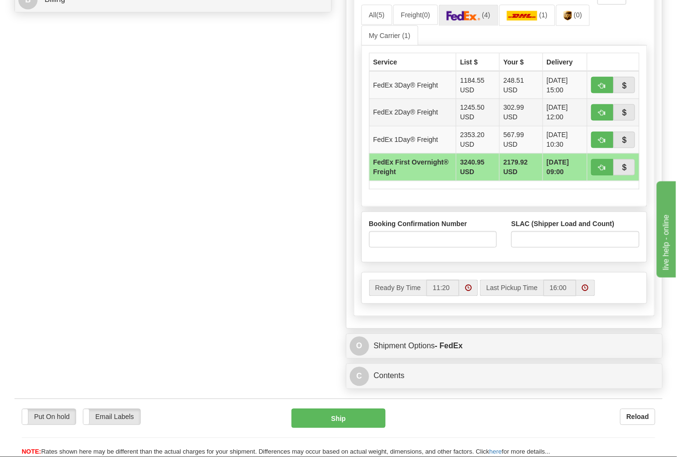
scroll to position [546, 0]
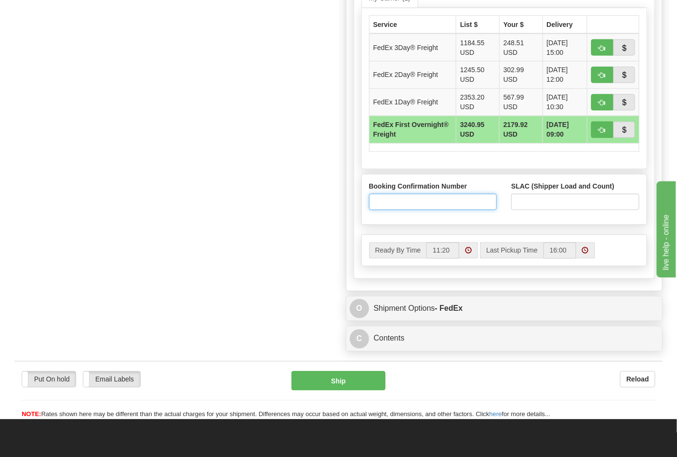
click at [392, 200] on input "Booking Confirmation Number" at bounding box center [433, 202] width 128 height 16
type input "N/A"
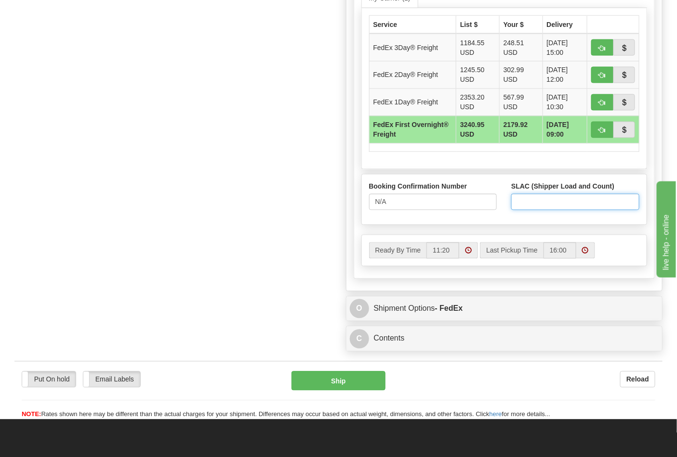
click at [515, 204] on input "SLAC (Shipper Load and Count)" at bounding box center [575, 202] width 128 height 16
type input "1"
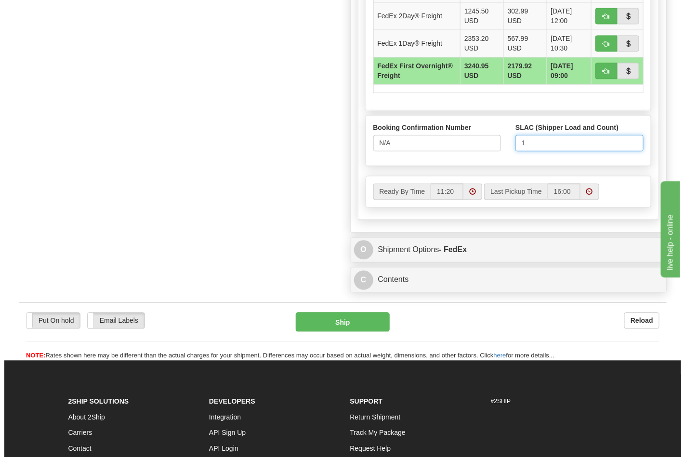
scroll to position [706, 0]
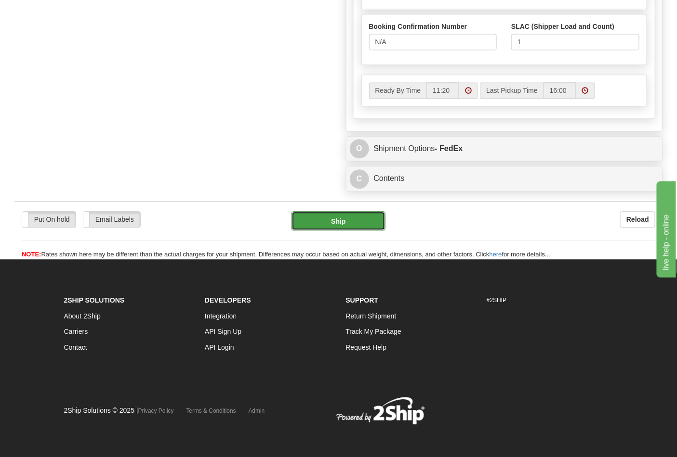
click at [358, 215] on button "Ship" at bounding box center [337, 220] width 93 height 19
